Goal: Information Seeking & Learning: Understand process/instructions

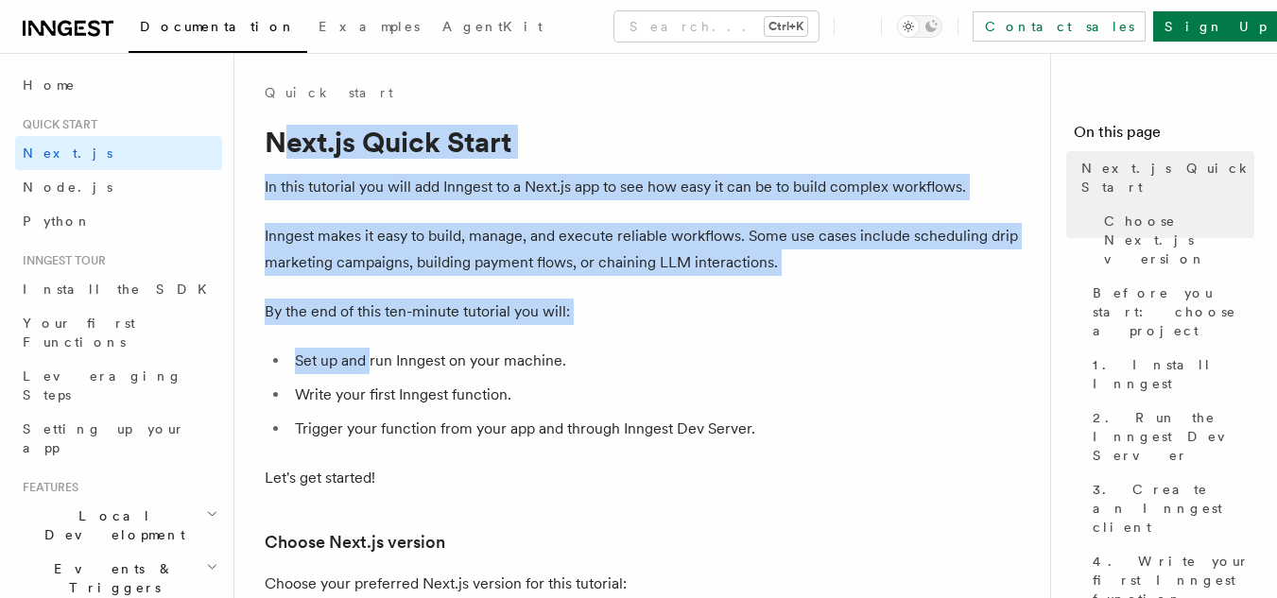
drag, startPoint x: 286, startPoint y: 149, endPoint x: 370, endPoint y: 337, distance: 206.0
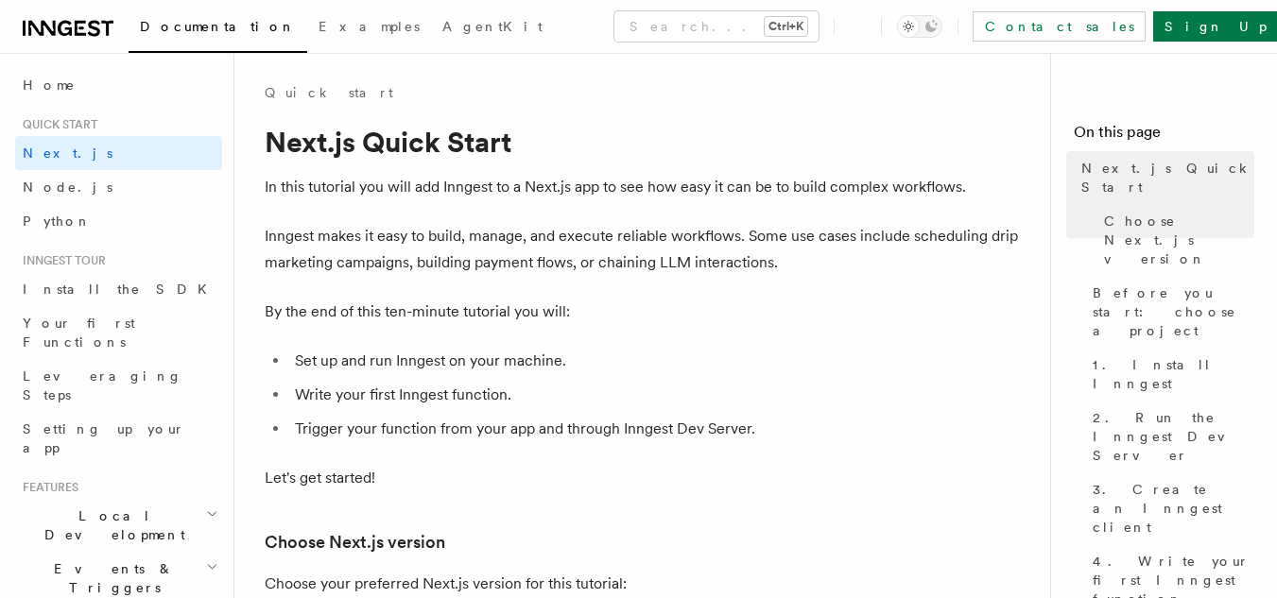
click at [459, 419] on li "Trigger your function from your app and through Inngest Dev Server." at bounding box center [654, 429] width 731 height 26
drag, startPoint x: 448, startPoint y: 468, endPoint x: 369, endPoint y: 463, distance: 78.6
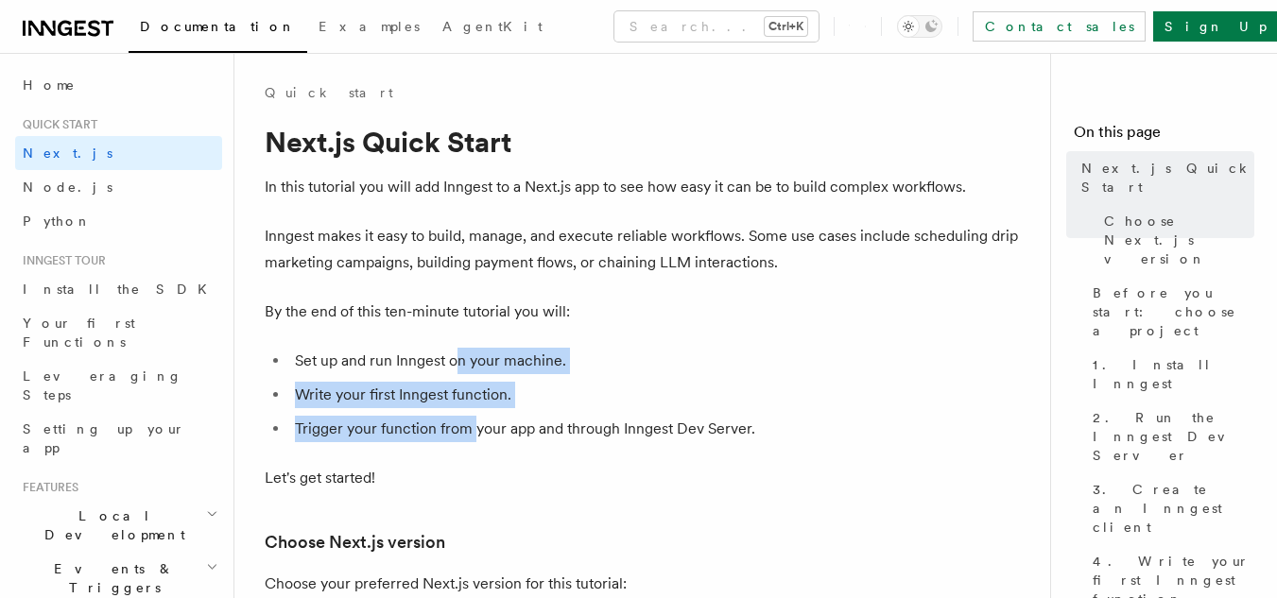
drag, startPoint x: 472, startPoint y: 424, endPoint x: 460, endPoint y: 369, distance: 56.0
click at [460, 369] on ul "Set up and run Inngest on your machine. Write your first Inngest function. Trig…" at bounding box center [643, 395] width 756 height 94
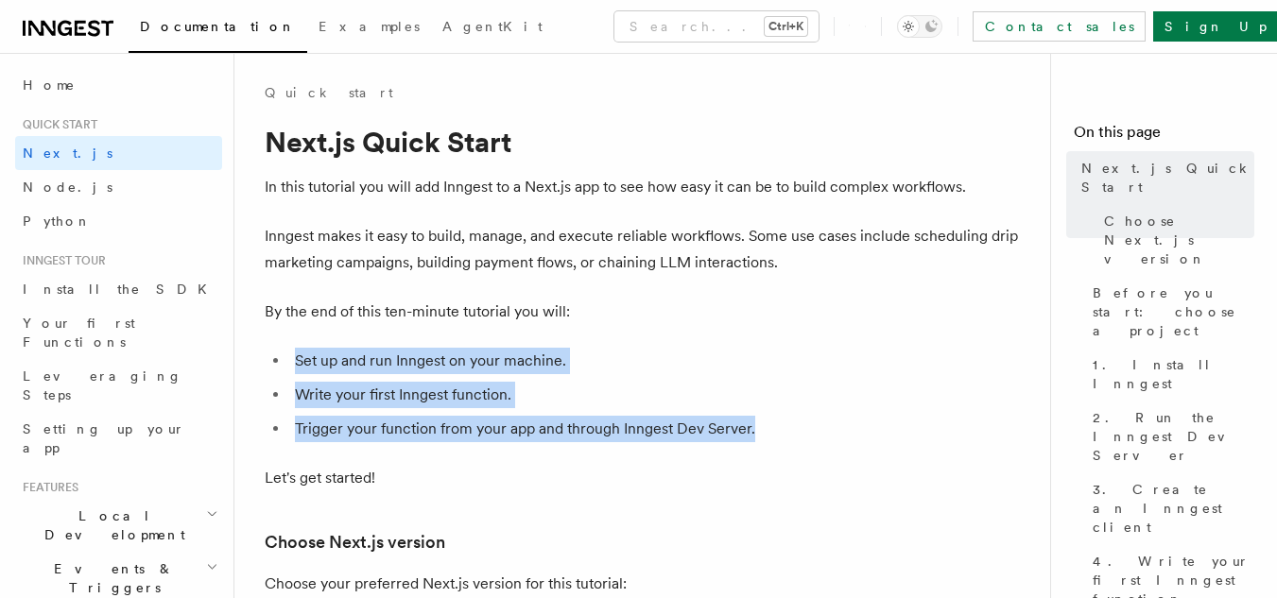
drag, startPoint x: 763, startPoint y: 420, endPoint x: 608, endPoint y: 305, distance: 193.9
click at [462, 384] on li "Write your first Inngest function." at bounding box center [654, 395] width 731 height 26
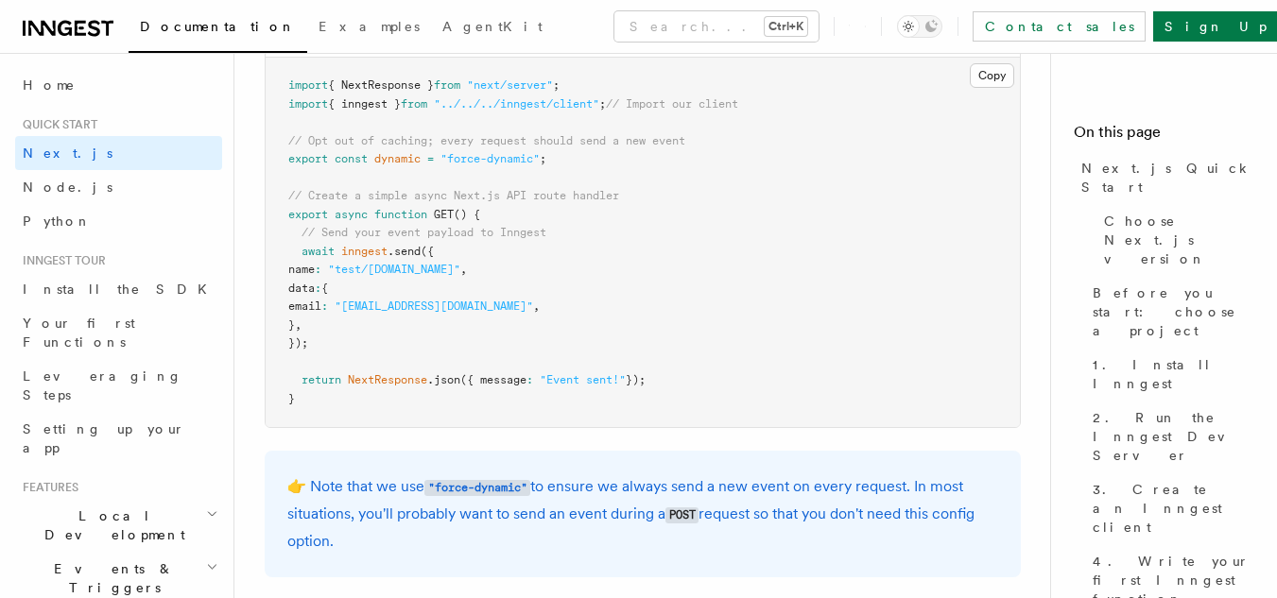
scroll to position [10050, 0]
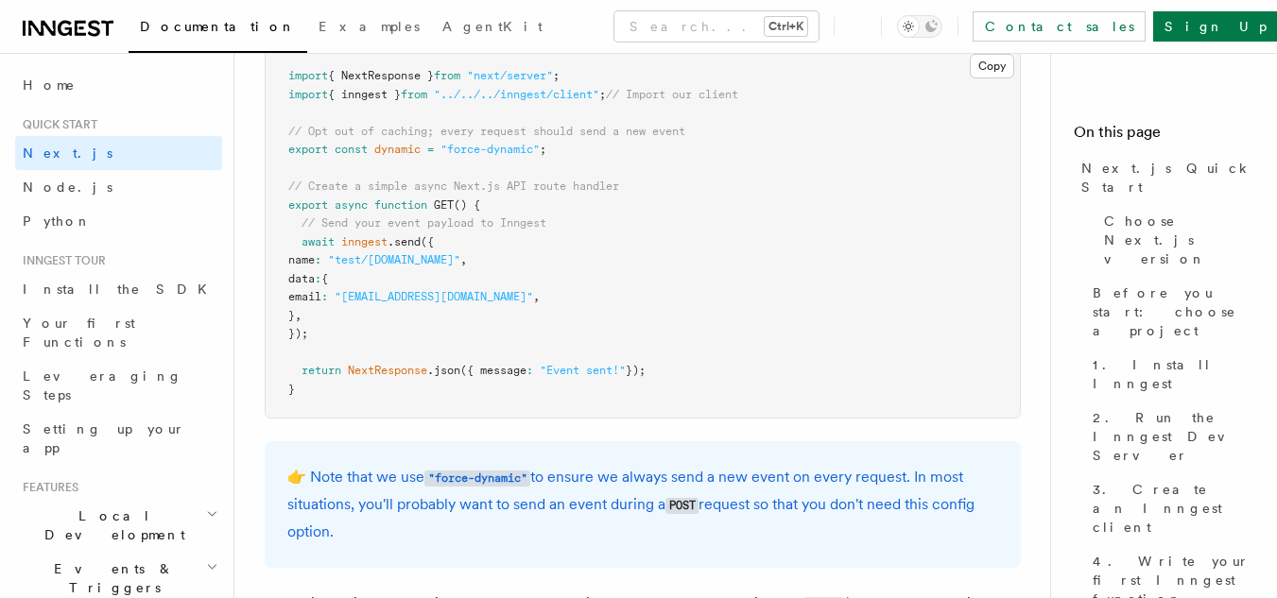
drag, startPoint x: 352, startPoint y: 380, endPoint x: 584, endPoint y: 380, distance: 231.5
click at [584, 380] on pre "import { NextResponse } from "next/server" ; import { inngest } from "../../../…" at bounding box center [643, 232] width 754 height 369
